Goal: Ask a question

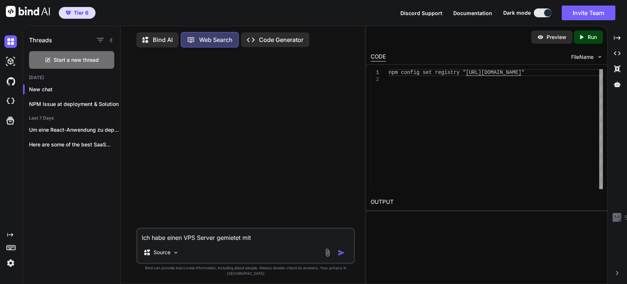
scroll to position [3, 0]
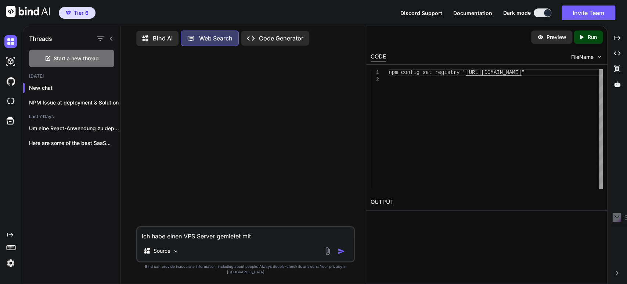
type textarea "Ich habe einen VPS Server gemietet mit U"
type textarea "x"
type textarea "Ich habe einen VPS Server gemietet mit Ub"
type textarea "x"
type textarea "Ich habe einen VPS Server gemietet mit Ubu"
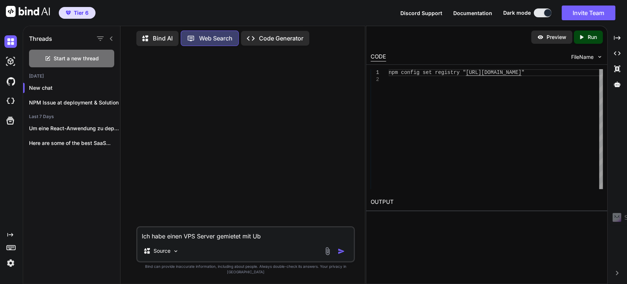
type textarea "x"
type textarea "Ich habe einen VPS Server gemietet mit Ubun"
type textarea "x"
type textarea "Ich habe einen VPS Server gemietet mit Ubunt"
type textarea "x"
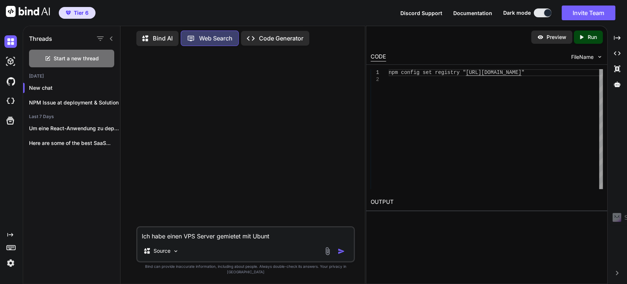
type textarea "Ich habe einen VPS Server gemietet mit Ubuntu"
type textarea "x"
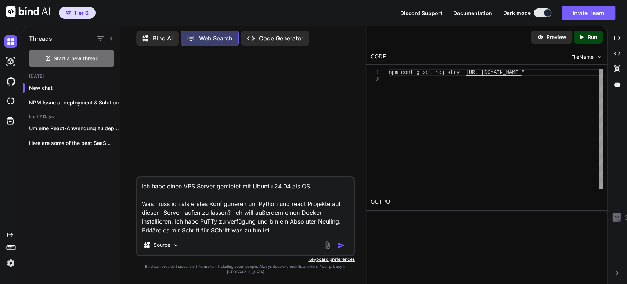
type textarea "Ich habe einen VPS Server gemietet mit Ubuntu 24.04 als OS. Was muss ich als er…"
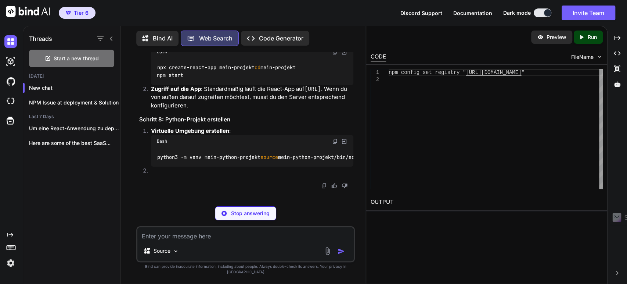
scroll to position [792, 0]
